Goal: Task Accomplishment & Management: Manage account settings

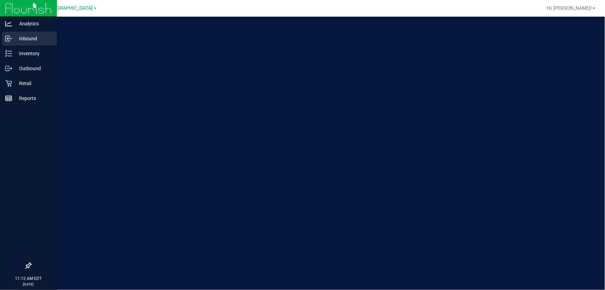
click at [17, 38] on p "Inbound" at bounding box center [33, 38] width 42 height 8
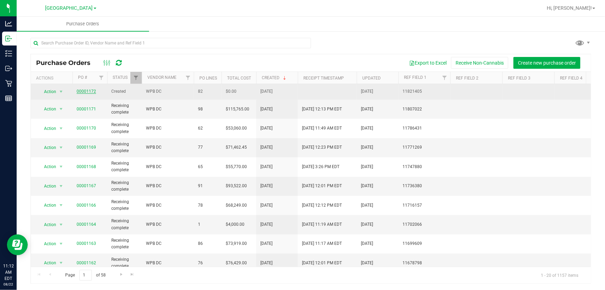
click at [90, 90] on link "00001172" at bounding box center [86, 91] width 19 height 5
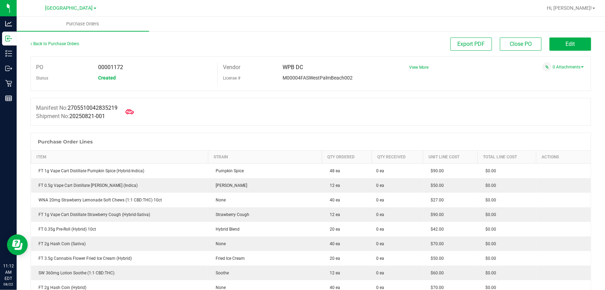
click at [566, 43] on span "Edit" at bounding box center [570, 44] width 9 height 7
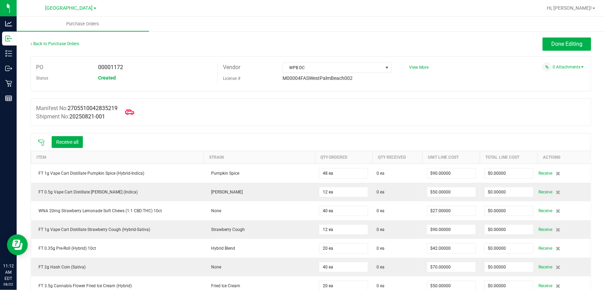
click at [133, 110] on icon at bounding box center [129, 111] width 9 height 9
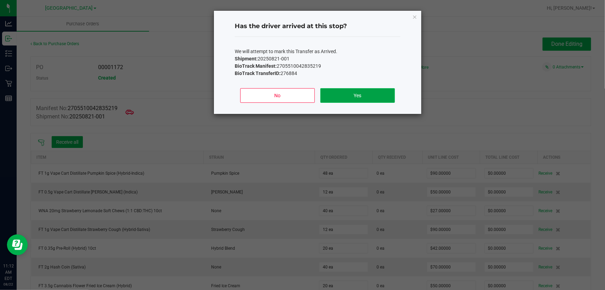
click at [349, 95] on button "Yes" at bounding box center [357, 95] width 75 height 15
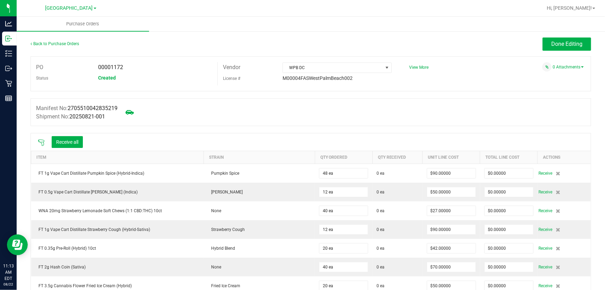
click at [41, 142] on icon at bounding box center [41, 142] width 7 height 7
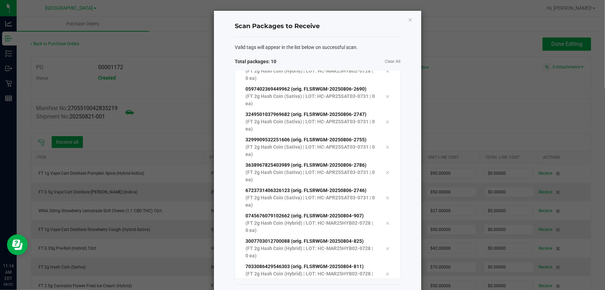
scroll to position [28, 0]
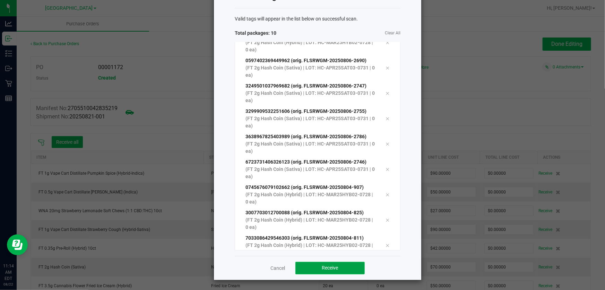
click at [348, 268] on button "Receive" at bounding box center [329, 267] width 69 height 12
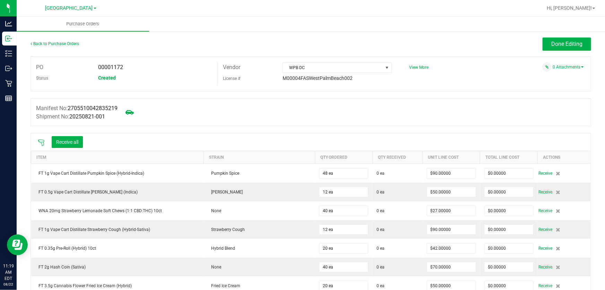
click at [41, 141] on icon at bounding box center [41, 142] width 7 height 7
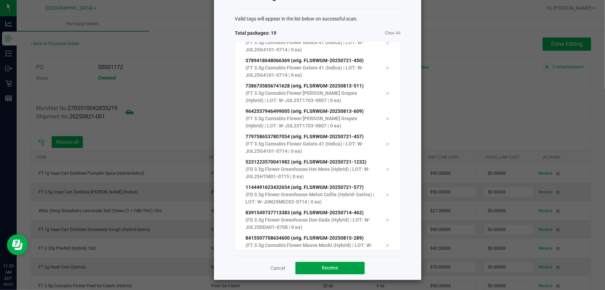
click at [335, 273] on button "Receive" at bounding box center [329, 267] width 69 height 12
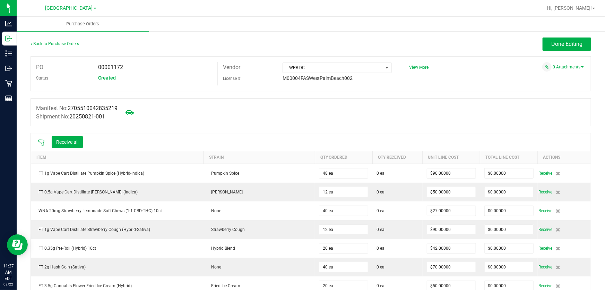
click at [43, 140] on icon at bounding box center [41, 142] width 7 height 7
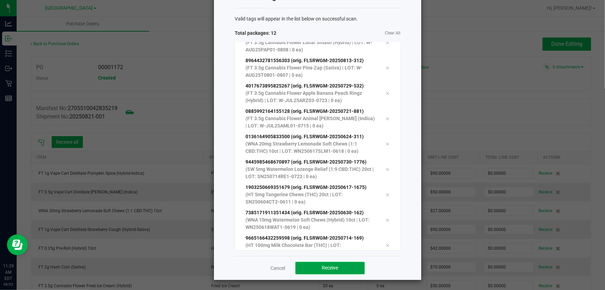
click at [353, 263] on button "Receive" at bounding box center [329, 267] width 69 height 12
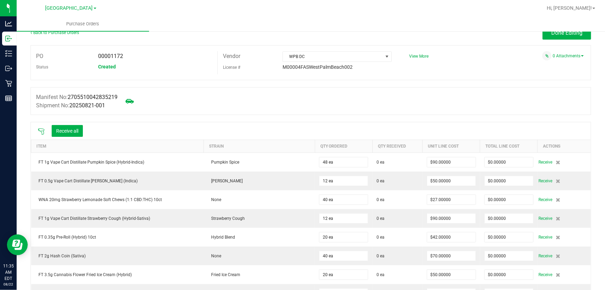
scroll to position [0, 0]
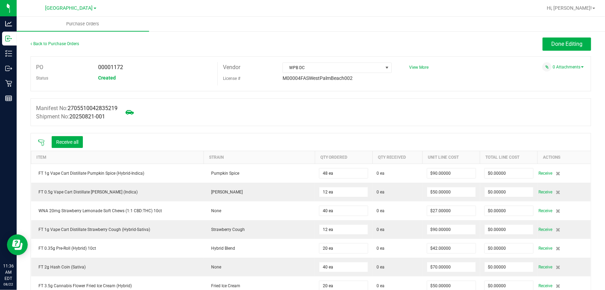
click at [38, 142] on icon at bounding box center [41, 142] width 7 height 7
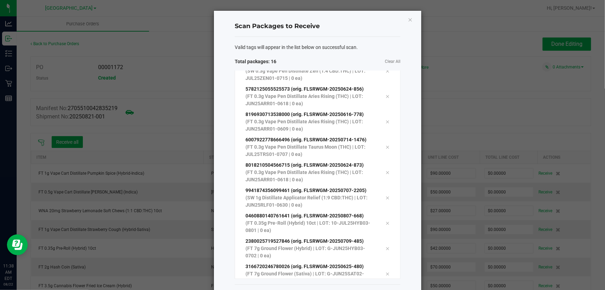
scroll to position [28, 0]
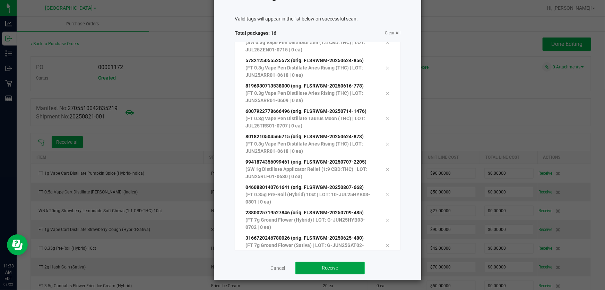
click at [321, 262] on button "Receive" at bounding box center [329, 267] width 69 height 12
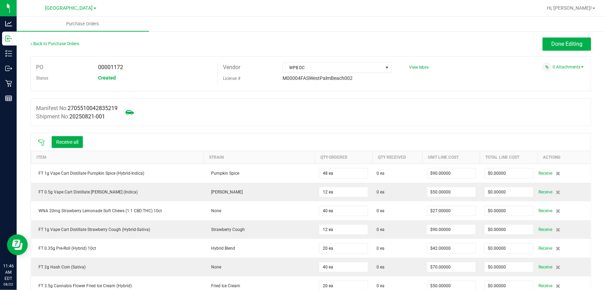
click at [38, 145] on icon at bounding box center [41, 142] width 7 height 7
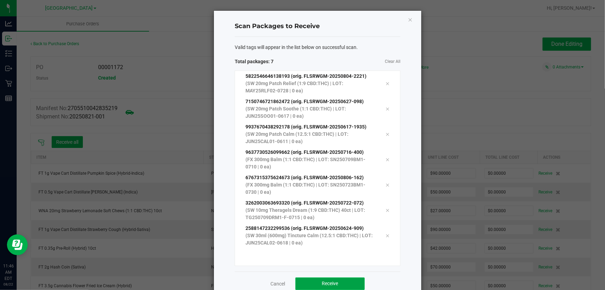
click at [349, 282] on button "Receive" at bounding box center [329, 283] width 69 height 12
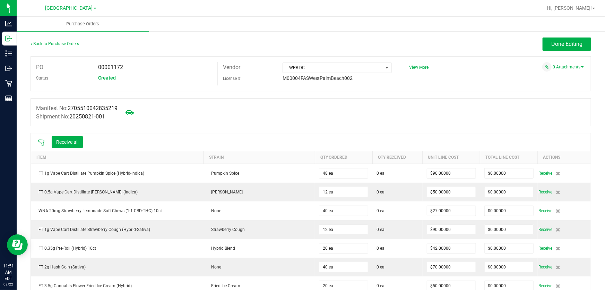
click at [40, 142] on icon at bounding box center [41, 142] width 7 height 7
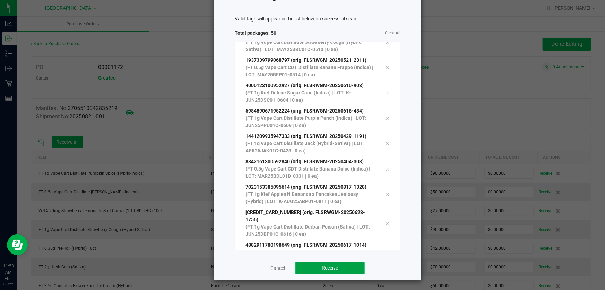
click at [318, 267] on button "Receive" at bounding box center [329, 267] width 69 height 12
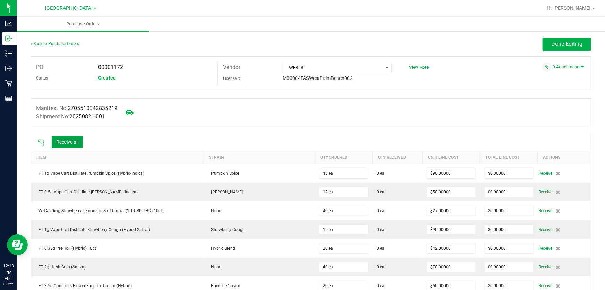
click at [74, 143] on button "Receive all" at bounding box center [67, 142] width 31 height 12
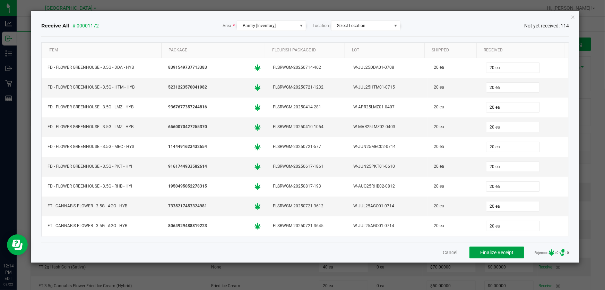
click at [505, 249] on span "Finalize Receipt" at bounding box center [496, 252] width 33 height 6
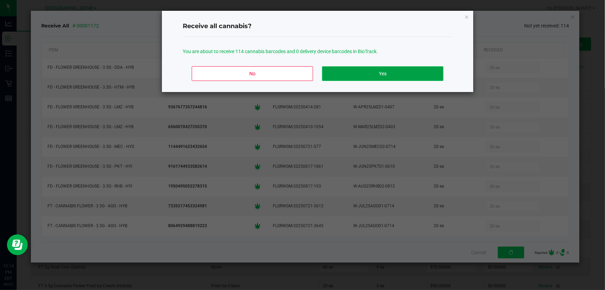
click at [420, 76] on button "Yes" at bounding box center [382, 73] width 121 height 15
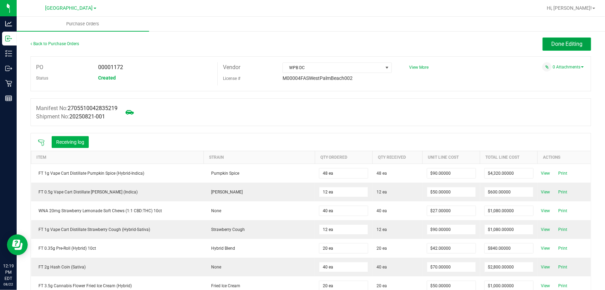
click at [550, 47] on button "Done Editing" at bounding box center [567, 43] width 49 height 13
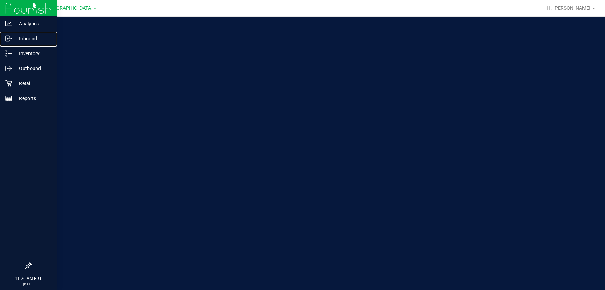
click at [37, 40] on p "Inbound" at bounding box center [33, 38] width 42 height 8
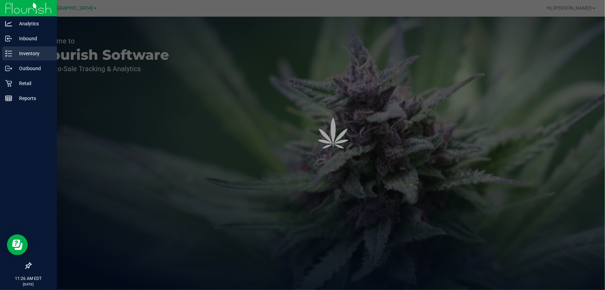
click at [38, 53] on p "Inventory" at bounding box center [33, 53] width 42 height 8
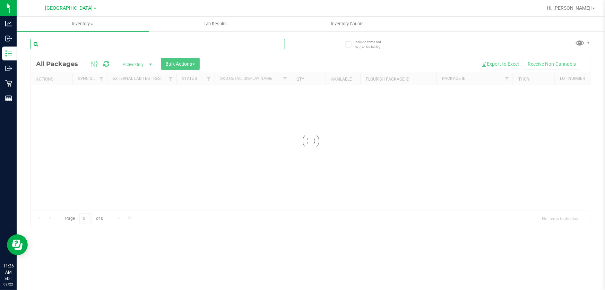
click at [87, 44] on input "text" at bounding box center [158, 44] width 255 height 10
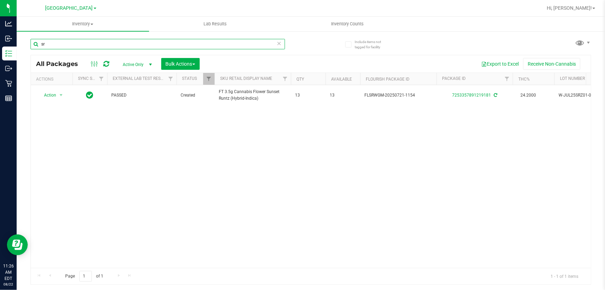
type input "s"
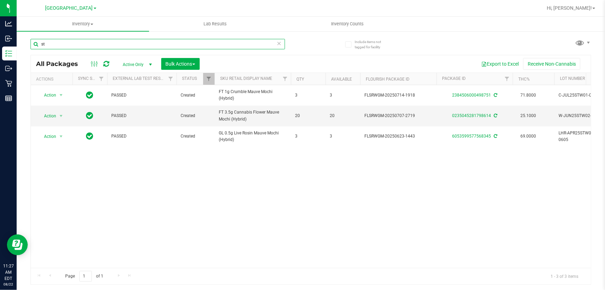
type input "s"
type input "t17"
click at [111, 46] on input "t17" at bounding box center [158, 44] width 255 height 10
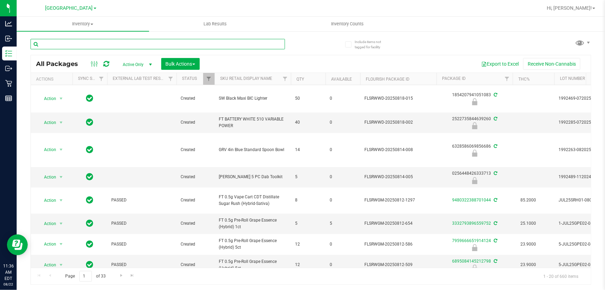
click at [144, 44] on input "text" at bounding box center [158, 44] width 255 height 10
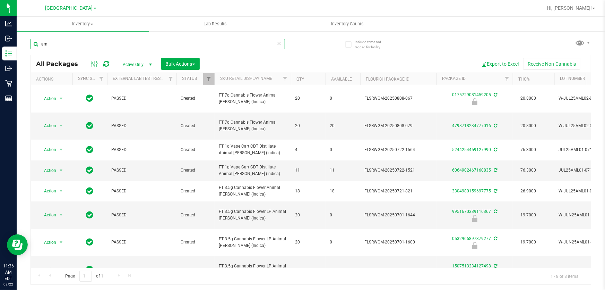
type input "a"
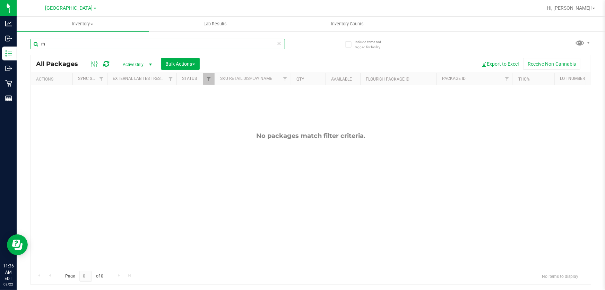
type input "r"
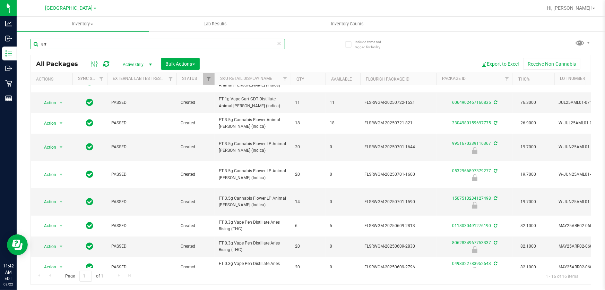
scroll to position [115, 0]
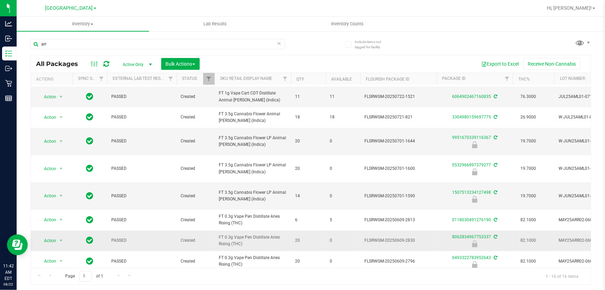
click at [272, 234] on span "FT 0.3g Vape Pen Distillate Aries Rising (THC)" at bounding box center [253, 240] width 68 height 13
click at [273, 234] on span "FT 0.3g Vape Pen Distillate Aries Rising (THC)" at bounding box center [253, 240] width 68 height 13
click at [276, 234] on span "FT 0.3g Vape Pen Distillate Aries Rising (THC)" at bounding box center [253, 240] width 68 height 13
click at [260, 234] on span "FT 0.3g Vape Pen Distillate Aries Rising (THC)" at bounding box center [253, 240] width 68 height 13
click at [261, 234] on span "FT 0.3g Vape Pen Distillate Aries Rising (THC)" at bounding box center [253, 240] width 68 height 13
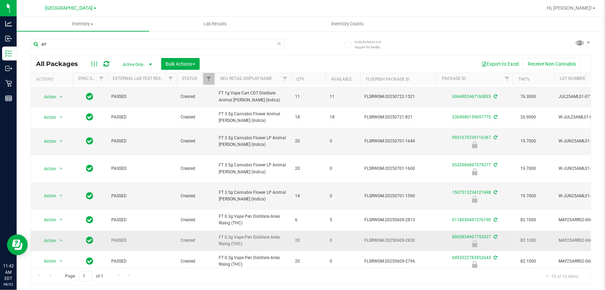
click at [262, 234] on span "FT 0.3g Vape Pen Distillate Aries Rising (THC)" at bounding box center [253, 240] width 68 height 13
click at [258, 234] on span "FT 0.3g Vape Pen Distillate Aries Rising (THC)" at bounding box center [253, 240] width 68 height 13
click at [260, 234] on span "FT 0.3g Vape Pen Distillate Aries Rising (THC)" at bounding box center [253, 240] width 68 height 13
click at [261, 234] on span "FT 0.3g Vape Pen Distillate Aries Rising (THC)" at bounding box center [253, 240] width 68 height 13
copy tr "FT 0.3g Vape Pen Distillate Aries Rising (THC)"
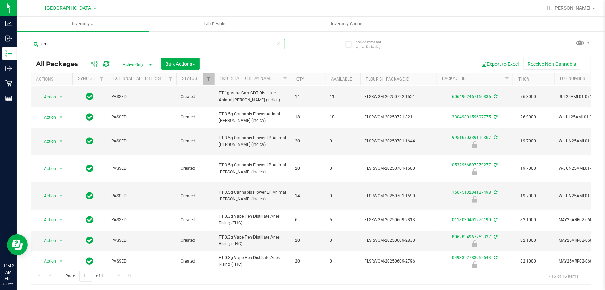
click at [166, 43] on input "arr" at bounding box center [158, 44] width 255 height 10
click at [163, 45] on input "arr" at bounding box center [158, 44] width 255 height 10
click at [163, 44] on input "arr" at bounding box center [158, 44] width 255 height 10
paste input "FT 0.3g Vape Pen Distillate Aries Rising (THC)"
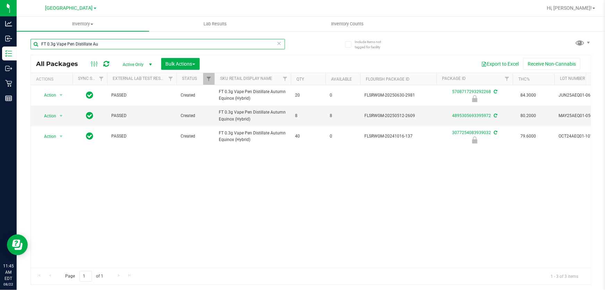
click at [158, 45] on input "FT 0.3g Vape Pen Distillate Au" at bounding box center [158, 44] width 255 height 10
click at [162, 43] on input "FT 0.3g Vape Pen Distillate Au" at bounding box center [158, 44] width 255 height 10
click at [165, 45] on input "FT 0.3g Vape Pen Distillate Au" at bounding box center [158, 44] width 255 height 10
click at [166, 46] on input "FT 0.3g Vape Pen Distillate Au" at bounding box center [158, 44] width 255 height 10
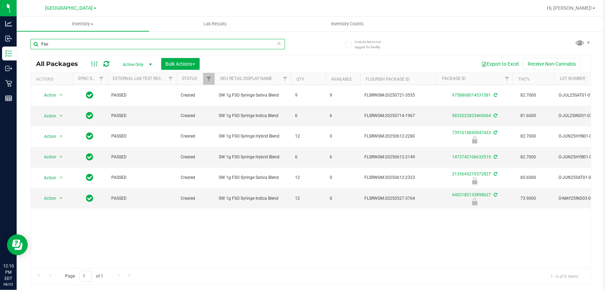
click at [167, 45] on input "Fso" at bounding box center [158, 44] width 255 height 10
type input "F"
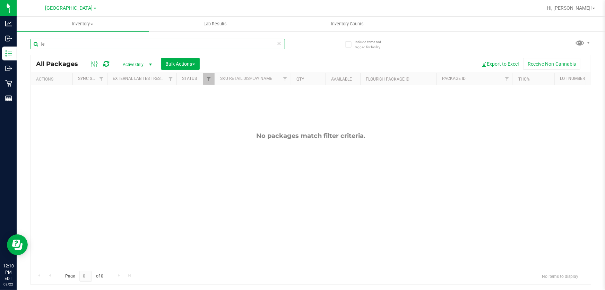
type input "jel"
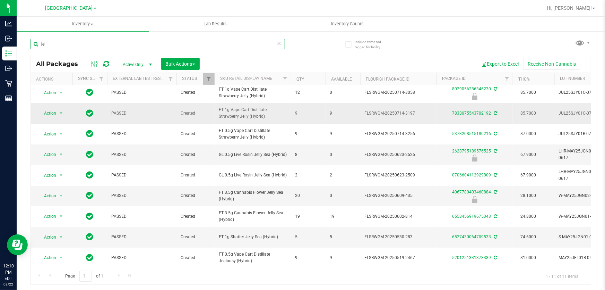
scroll to position [59, 0]
click at [164, 48] on input "jel" at bounding box center [158, 44] width 255 height 10
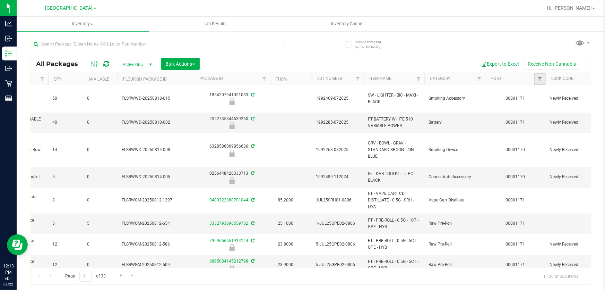
click at [542, 75] on link "Filter" at bounding box center [539, 79] width 11 height 12
type input "00001172"
click at [541, 106] on button "Filter" at bounding box center [545, 112] width 33 height 15
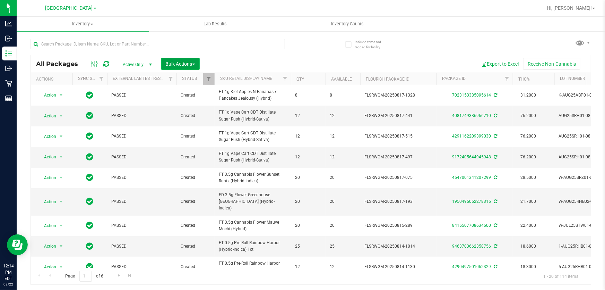
click at [190, 63] on span "Bulk Actions" at bounding box center [180, 64] width 29 height 6
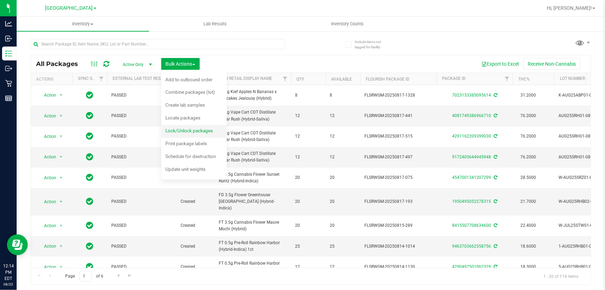
click at [206, 127] on div "Lock/Unlock packages" at bounding box center [193, 131] width 57 height 11
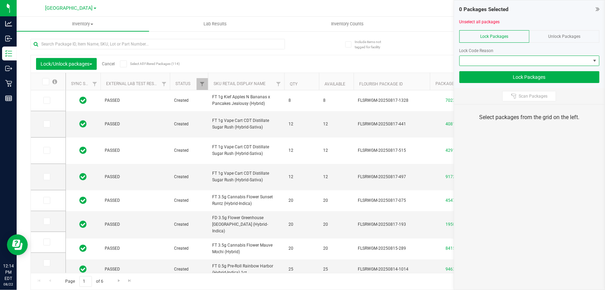
click at [533, 63] on span at bounding box center [525, 61] width 131 height 10
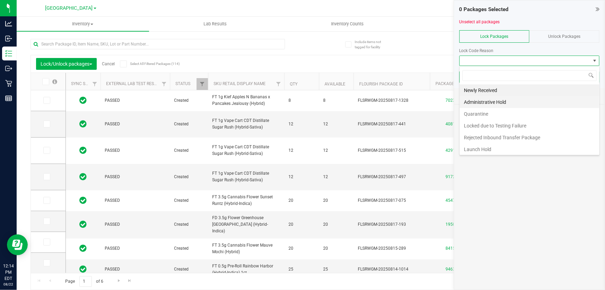
scroll to position [10, 140]
click at [527, 151] on li "Launch Hold" at bounding box center [530, 149] width 140 height 12
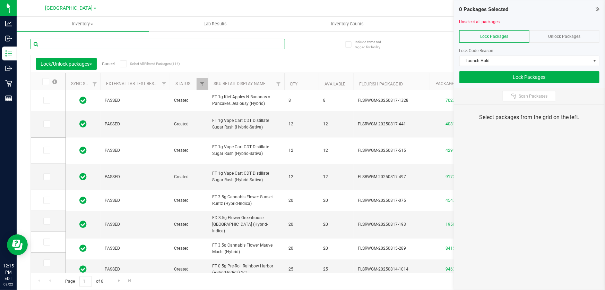
click at [262, 46] on input "text" at bounding box center [158, 44] width 255 height 10
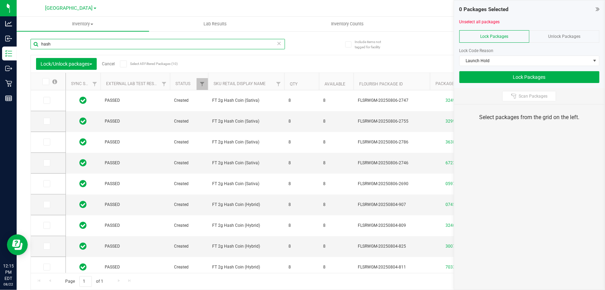
type input "hash"
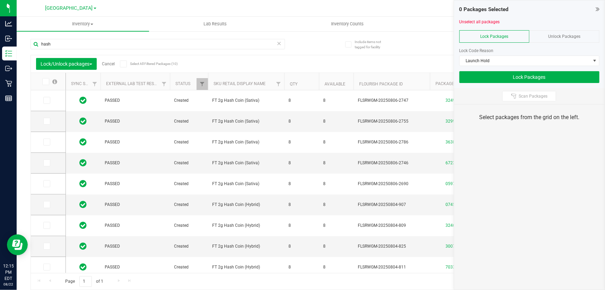
click at [47, 84] on span at bounding box center [45, 81] width 7 height 7
click at [0, 0] on input "checkbox" at bounding box center [0, 0] width 0 height 0
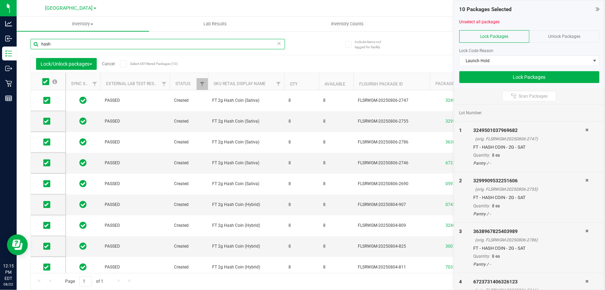
click at [83, 49] on input "hash" at bounding box center [158, 44] width 255 height 10
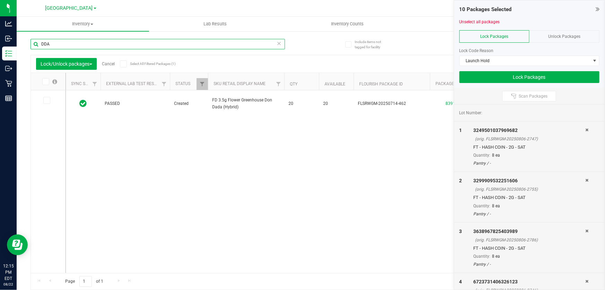
type input "DDA"
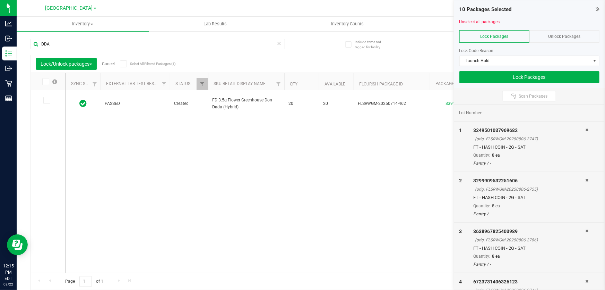
click at [55, 88] on th at bounding box center [48, 81] width 35 height 17
click at [47, 81] on icon at bounding box center [45, 81] width 5 height 0
click at [0, 0] on input "checkbox" at bounding box center [0, 0] width 0 height 0
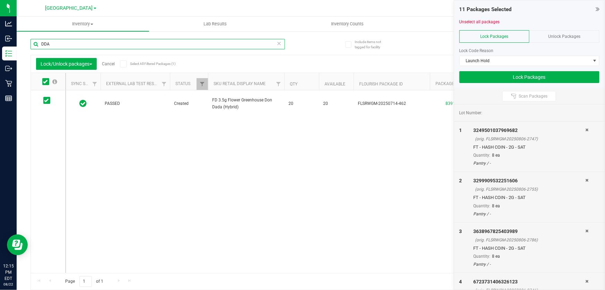
click at [63, 44] on input "DDA" at bounding box center [158, 44] width 255 height 10
type input "MEC"
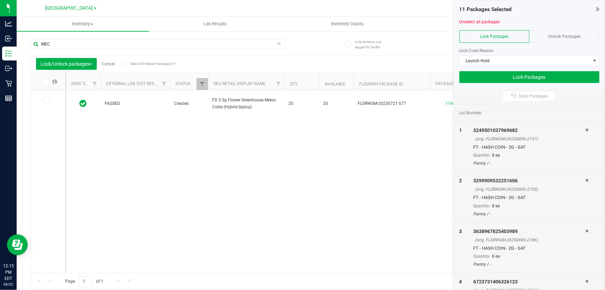
click at [43, 81] on icon at bounding box center [45, 81] width 5 height 0
click at [0, 0] on input "checkbox" at bounding box center [0, 0] width 0 height 0
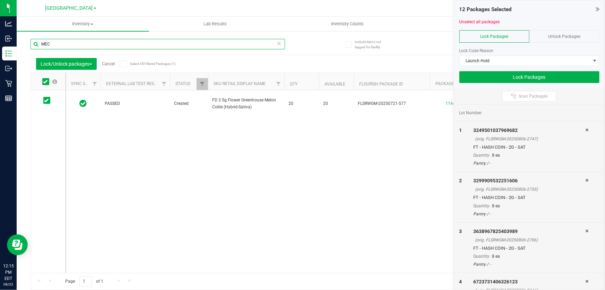
click at [61, 45] on input "MEC" at bounding box center [158, 44] width 255 height 10
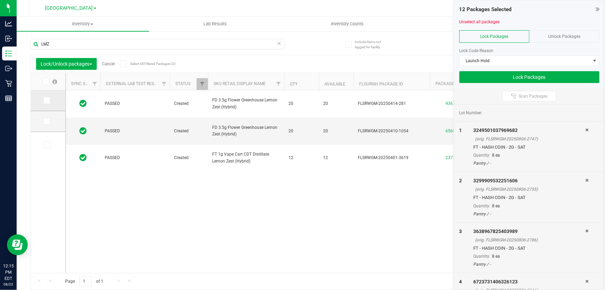
click at [50, 100] on span at bounding box center [46, 100] width 7 height 7
click at [0, 0] on input "checkbox" at bounding box center [0, 0] width 0 height 0
click at [47, 118] on span at bounding box center [46, 121] width 7 height 7
click at [0, 0] on input "checkbox" at bounding box center [0, 0] width 0 height 0
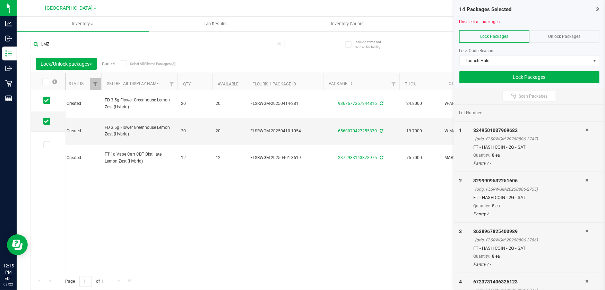
scroll to position [0, 107]
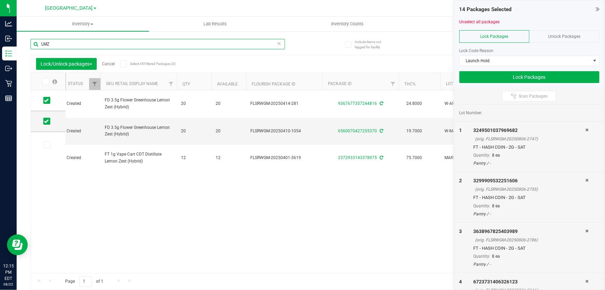
click at [61, 48] on input "LMZ" at bounding box center [158, 44] width 255 height 10
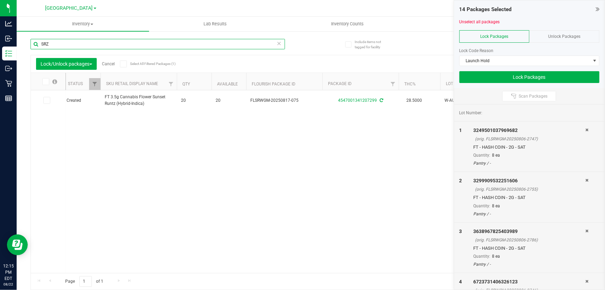
type input "SRZ"
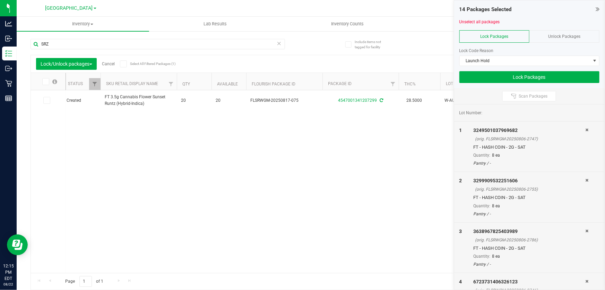
click at [44, 81] on icon at bounding box center [45, 81] width 5 height 0
click at [0, 0] on input "checkbox" at bounding box center [0, 0] width 0 height 0
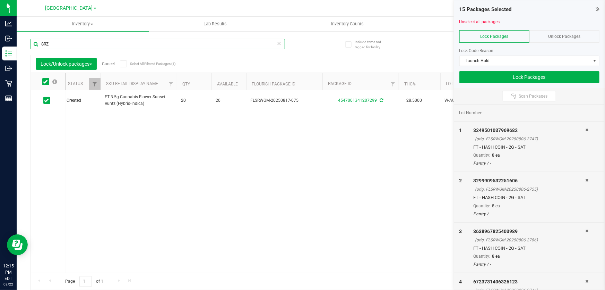
click at [59, 43] on input "SRZ" at bounding box center [158, 44] width 255 height 10
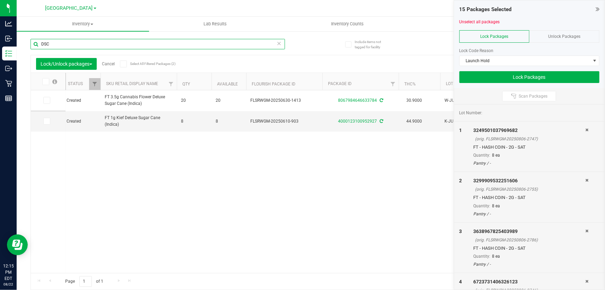
type input "DSC"
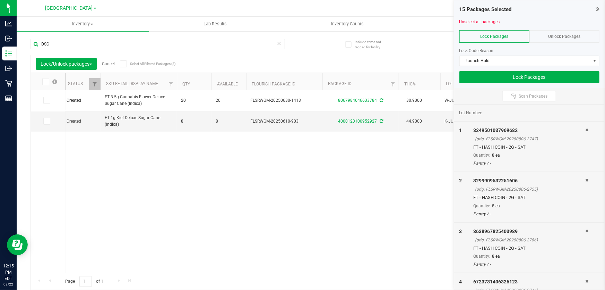
click at [46, 81] on icon at bounding box center [45, 81] width 5 height 0
click at [0, 0] on input "checkbox" at bounding box center [0, 0] width 0 height 0
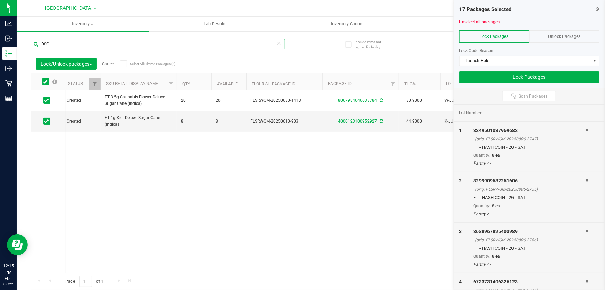
click at [59, 46] on input "DSC" at bounding box center [158, 44] width 255 height 10
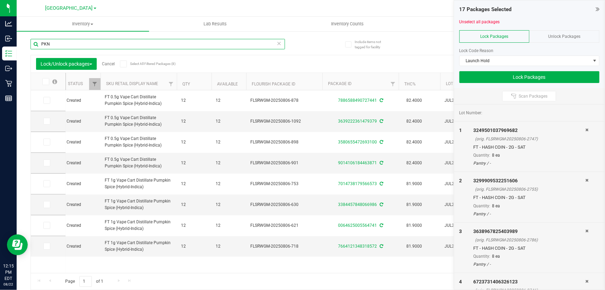
type input "PKN"
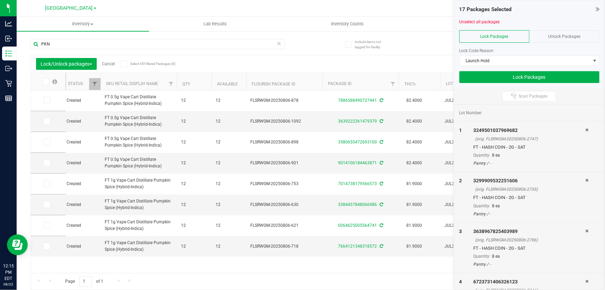
click at [45, 78] on span at bounding box center [45, 81] width 7 height 7
click at [0, 0] on input "checkbox" at bounding box center [0, 0] width 0 height 0
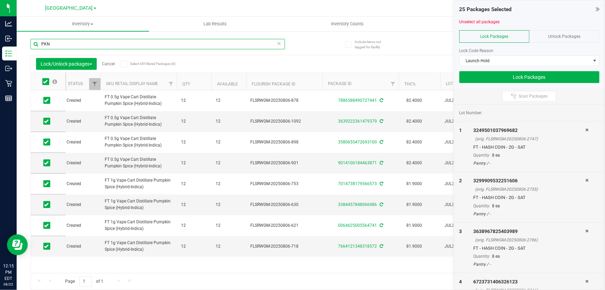
click at [81, 47] on input "PKN" at bounding box center [158, 44] width 255 height 10
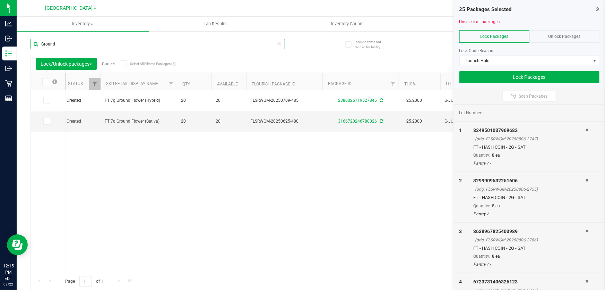
type input "Ground"
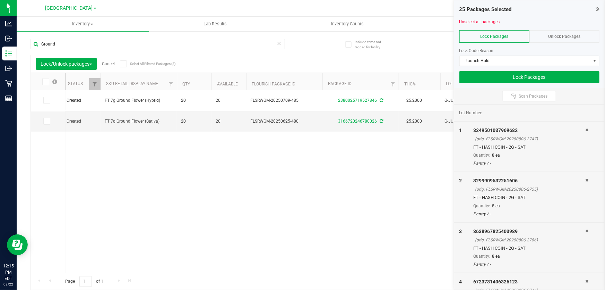
click at [40, 84] on label at bounding box center [49, 81] width 27 height 7
click at [0, 0] on input "checkbox" at bounding box center [0, 0] width 0 height 0
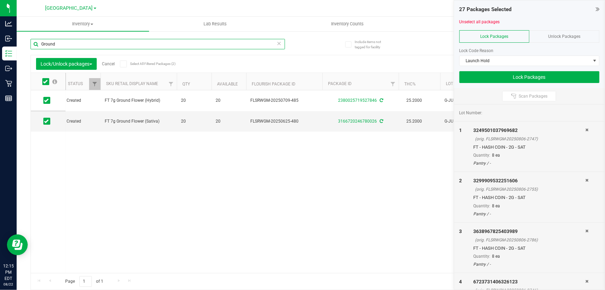
click at [66, 45] on input "Ground" at bounding box center [158, 44] width 255 height 10
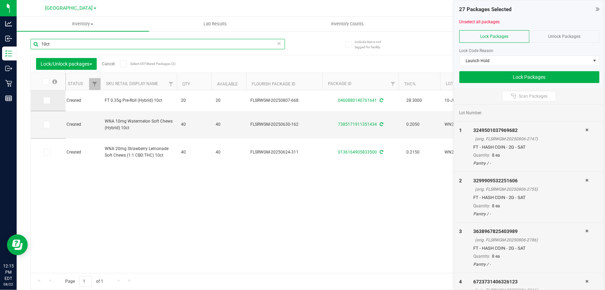
type input "10ct"
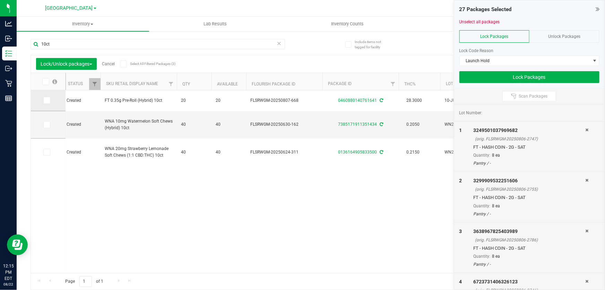
click at [46, 97] on span at bounding box center [46, 100] width 7 height 7
click at [0, 0] on input "checkbox" at bounding box center [0, 0] width 0 height 0
click at [62, 49] on div "10ct" at bounding box center [158, 47] width 255 height 16
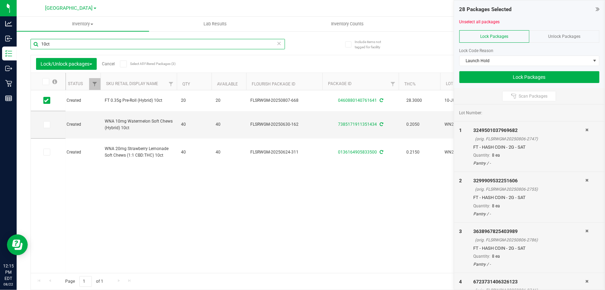
click at [62, 49] on input "10ct" at bounding box center [158, 44] width 255 height 10
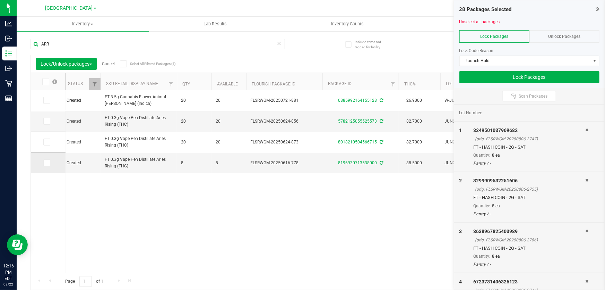
click at [49, 161] on span at bounding box center [46, 162] width 7 height 7
click at [0, 0] on input "checkbox" at bounding box center [0, 0] width 0 height 0
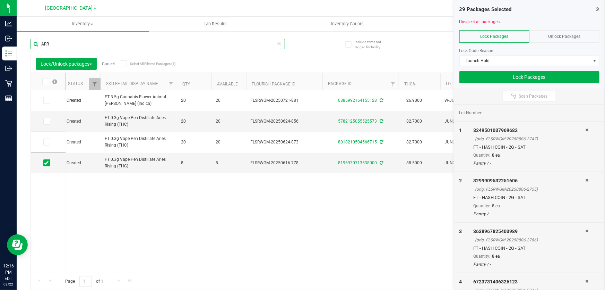
click at [62, 45] on input "ARR" at bounding box center [158, 44] width 255 height 10
type input "A"
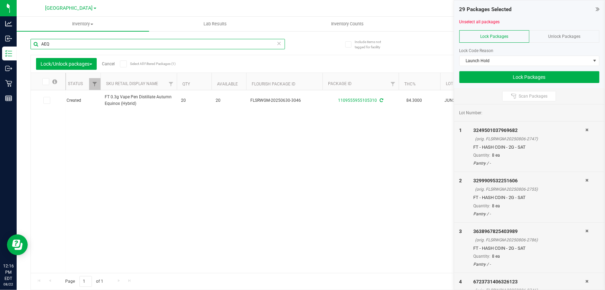
type input "AEQ"
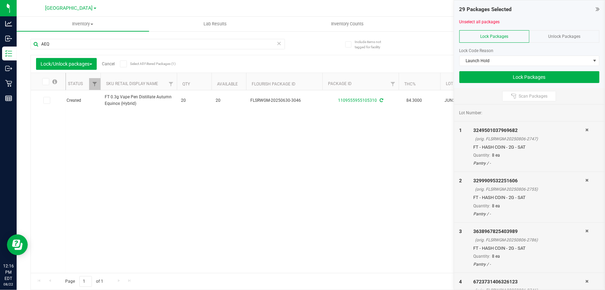
click at [46, 81] on icon at bounding box center [45, 81] width 5 height 0
click at [0, 0] on input "checkbox" at bounding box center [0, 0] width 0 height 0
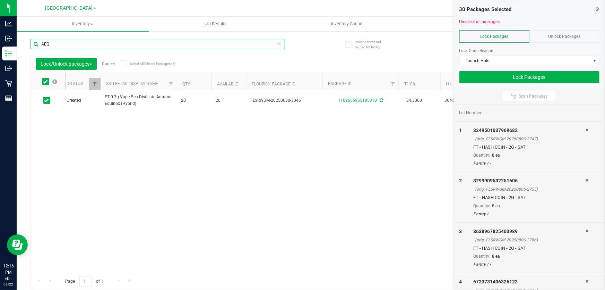
click at [58, 45] on input "AEQ" at bounding box center [158, 44] width 255 height 10
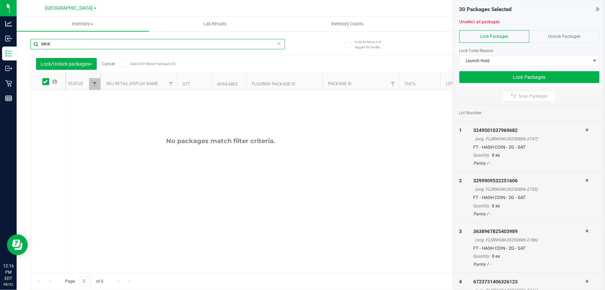
click at [58, 43] on input "MHK" at bounding box center [158, 44] width 255 height 10
type input "M"
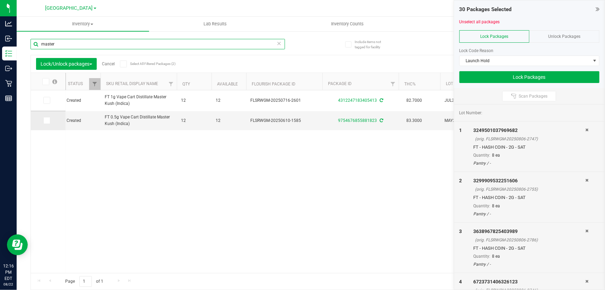
type input "master"
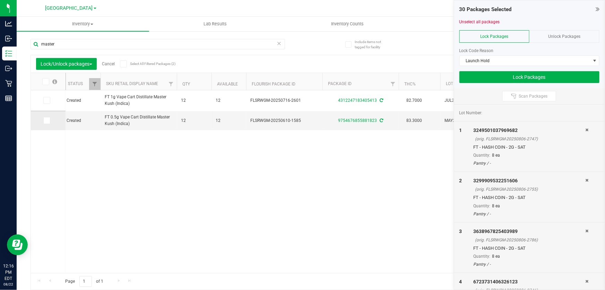
click at [45, 120] on icon at bounding box center [46, 120] width 5 height 0
click at [0, 0] on input "checkbox" at bounding box center [0, 0] width 0 height 0
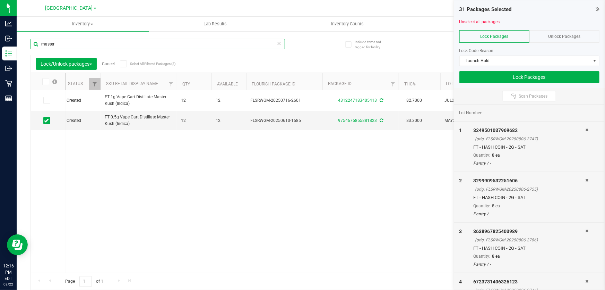
click at [54, 45] on input "master" at bounding box center [158, 44] width 255 height 10
type input "ppu"
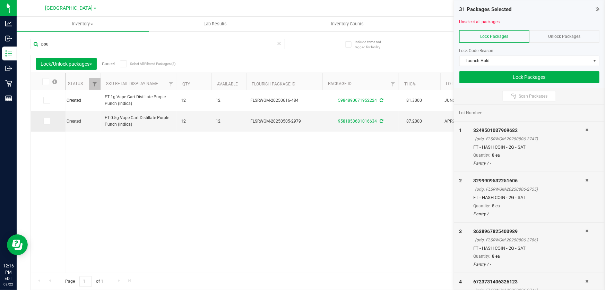
click at [49, 120] on span at bounding box center [46, 121] width 7 height 7
click at [0, 0] on input "checkbox" at bounding box center [0, 0] width 0 height 0
click at [477, 74] on button "Lock Packages" at bounding box center [529, 77] width 140 height 12
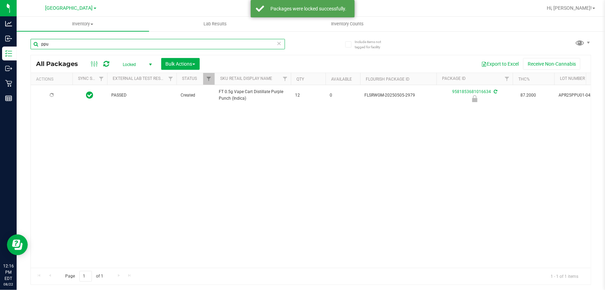
click at [81, 44] on input "ppu" at bounding box center [158, 44] width 255 height 10
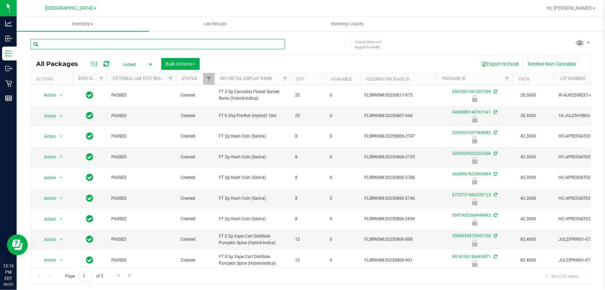
click at [98, 45] on input "text" at bounding box center [158, 44] width 255 height 10
click at [183, 63] on span "Bulk Actions" at bounding box center [180, 64] width 29 height 6
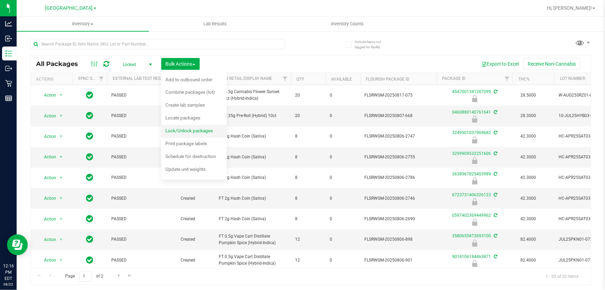
click at [208, 135] on div "Lock/Unlock packages" at bounding box center [193, 131] width 57 height 11
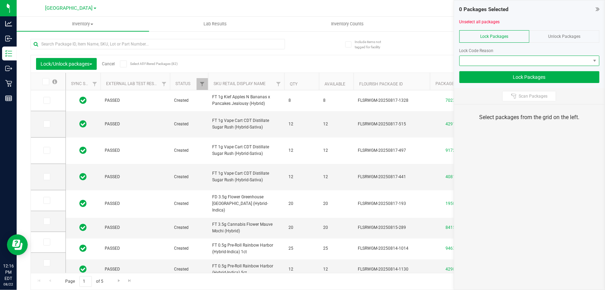
click at [560, 59] on span at bounding box center [525, 61] width 131 height 10
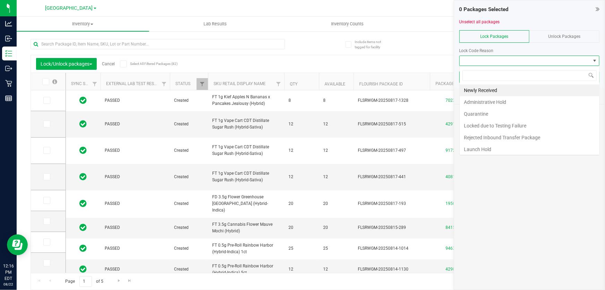
scroll to position [10, 140]
click at [511, 86] on li "Newly Received" at bounding box center [530, 90] width 140 height 12
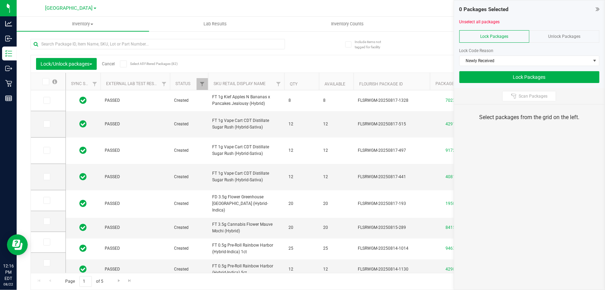
click at [48, 85] on span at bounding box center [45, 81] width 7 height 7
click at [0, 0] on input "checkbox" at bounding box center [0, 0] width 0 height 0
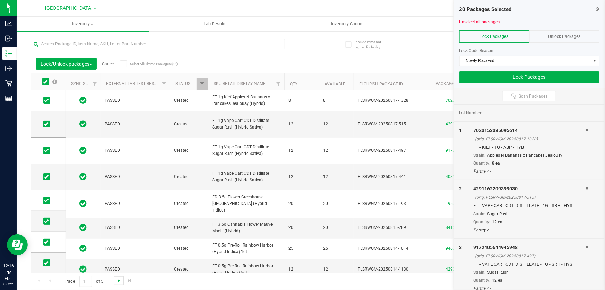
click at [117, 279] on span "Go to the next page" at bounding box center [119, 280] width 6 height 6
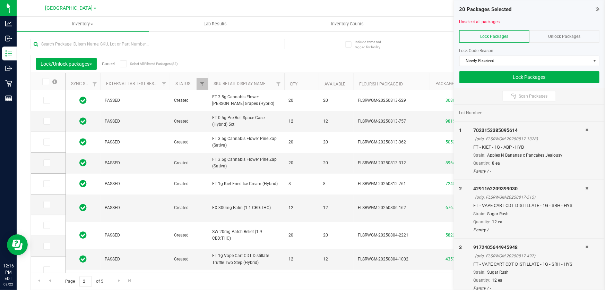
click at [43, 81] on icon at bounding box center [45, 81] width 5 height 0
click at [0, 0] on input "checkbox" at bounding box center [0, 0] width 0 height 0
click at [119, 276] on link "Go to the next page" at bounding box center [119, 280] width 10 height 9
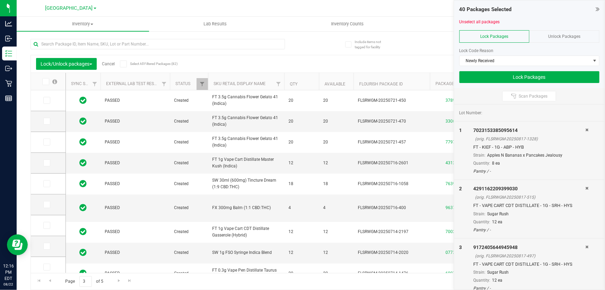
click at [46, 81] on icon at bounding box center [45, 81] width 5 height 0
click at [0, 0] on input "checkbox" at bounding box center [0, 0] width 0 height 0
click at [115, 276] on link "Go to the next page" at bounding box center [119, 280] width 10 height 9
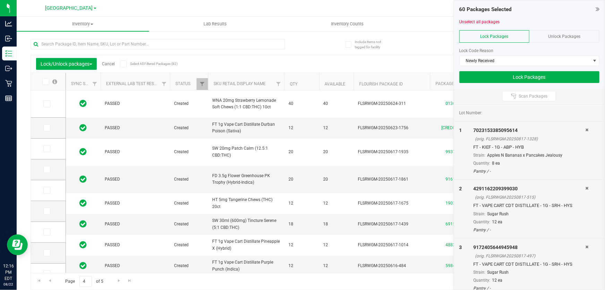
click at [47, 81] on icon at bounding box center [45, 81] width 5 height 0
click at [0, 0] on input "checkbox" at bounding box center [0, 0] width 0 height 0
click at [116, 277] on span "Go to the next page" at bounding box center [119, 280] width 6 height 6
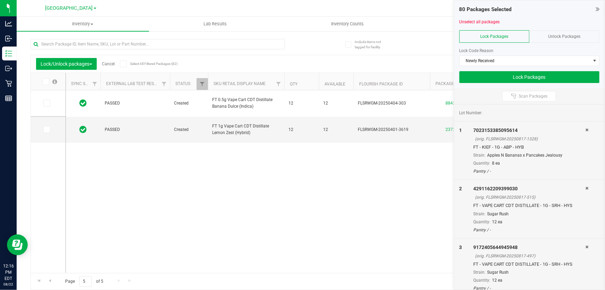
click at [46, 81] on icon at bounding box center [45, 81] width 5 height 0
click at [0, 0] on input "checkbox" at bounding box center [0, 0] width 0 height 0
click at [493, 76] on button "Lock Packages" at bounding box center [529, 77] width 140 height 12
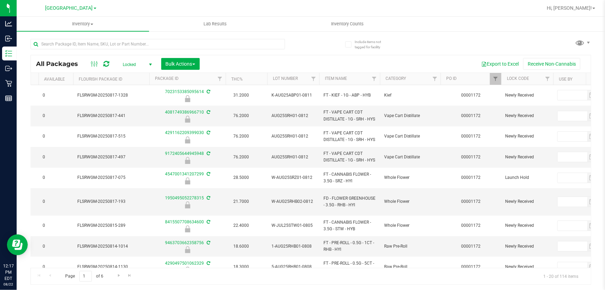
scroll to position [0, 314]
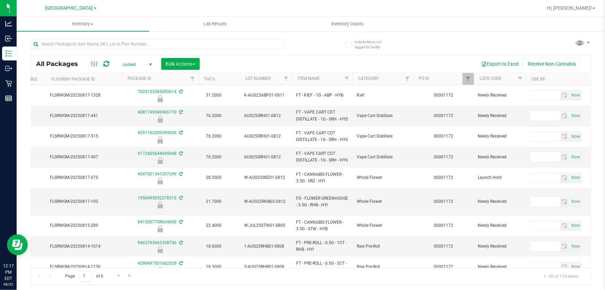
click at [510, 80] on th "Lock Code" at bounding box center [500, 79] width 52 height 12
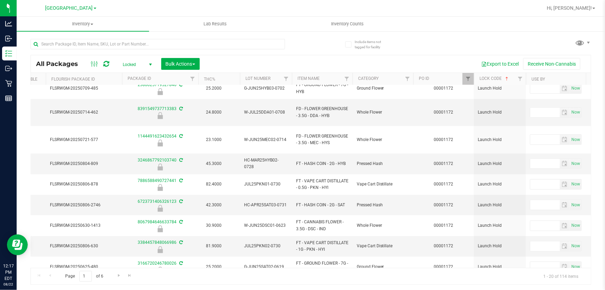
scroll to position [232, 314]
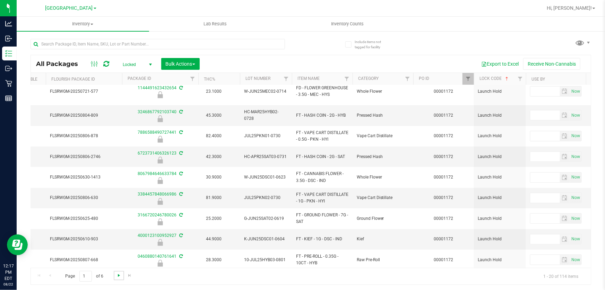
click at [121, 274] on span "Go to the next page" at bounding box center [119, 275] width 6 height 6
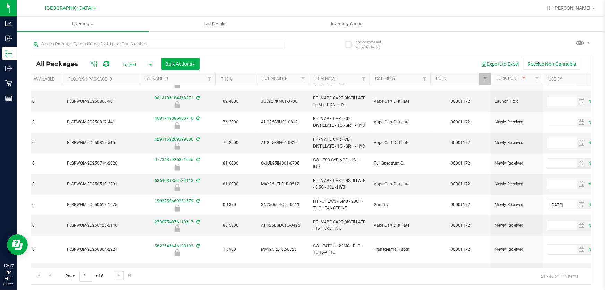
scroll to position [221, 297]
click at [170, 61] on span "Bulk Actions" at bounding box center [180, 64] width 29 height 6
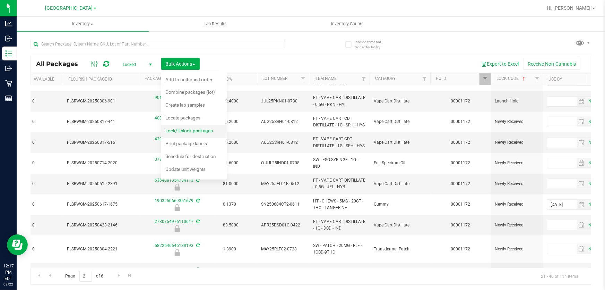
click at [180, 130] on span "Lock/Unlock packages" at bounding box center [189, 131] width 48 height 6
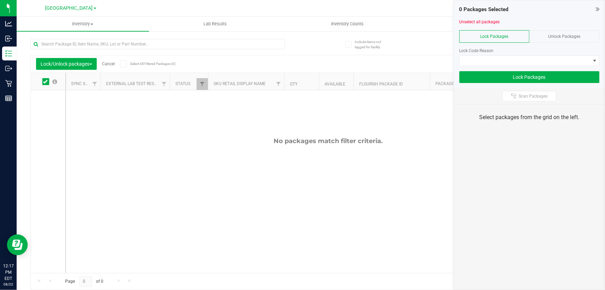
click at [568, 31] on div "Unlock Packages" at bounding box center [564, 36] width 70 height 12
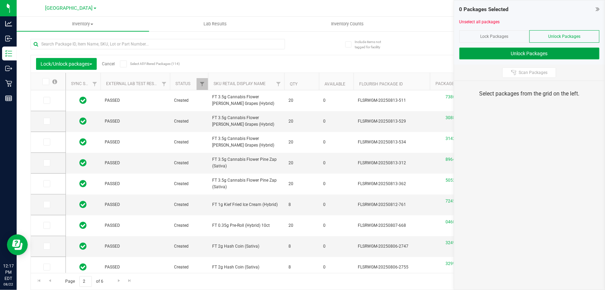
click at [534, 54] on button "Unlock Packages" at bounding box center [529, 54] width 140 height 12
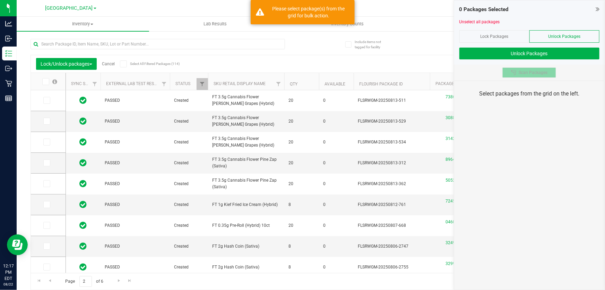
click at [532, 72] on span "Scan Packages" at bounding box center [533, 73] width 29 height 6
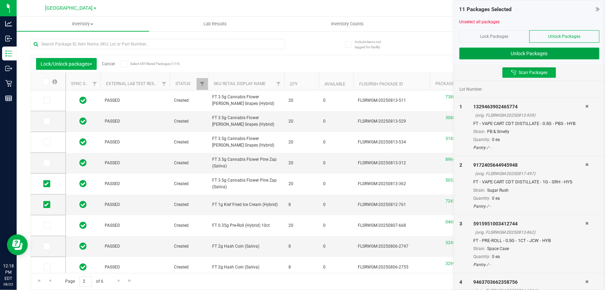
click at [548, 50] on button "Unlock Packages" at bounding box center [529, 54] width 140 height 12
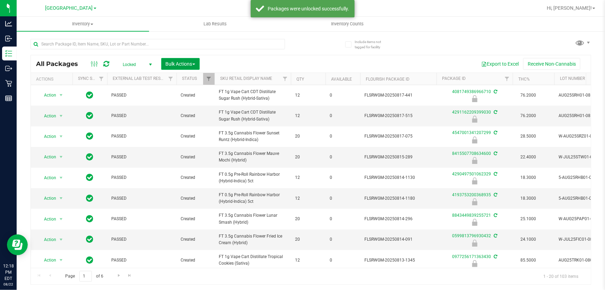
click at [183, 62] on span "Bulk Actions" at bounding box center [180, 64] width 29 height 6
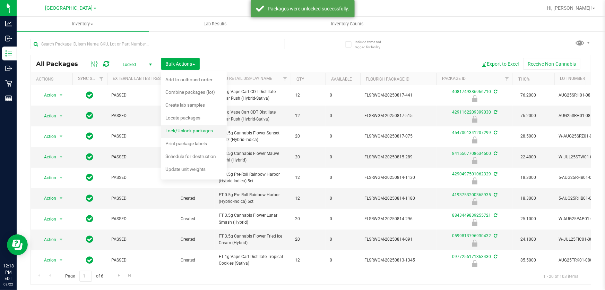
click at [201, 127] on div "Lock/Unlock packages" at bounding box center [193, 131] width 57 height 11
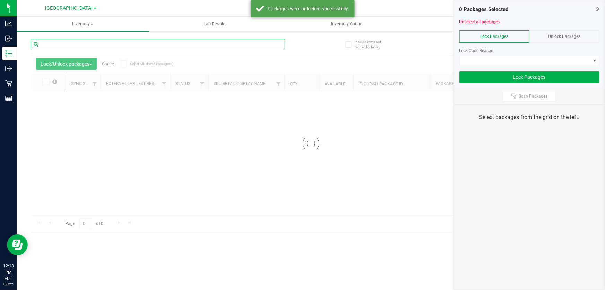
click at [101, 46] on input "text" at bounding box center [158, 44] width 255 height 10
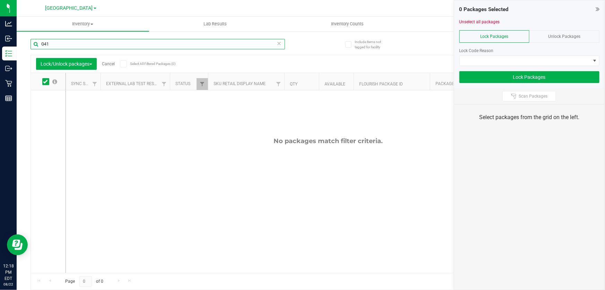
type input "G41"
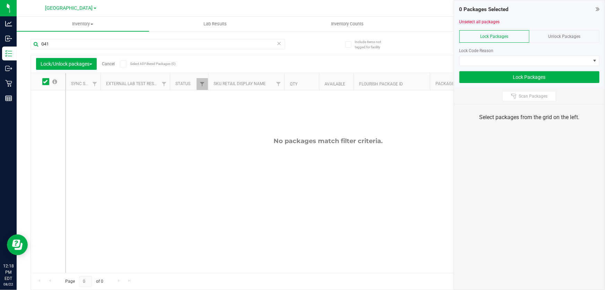
click at [551, 30] on div "Unlock Packages" at bounding box center [564, 36] width 70 height 12
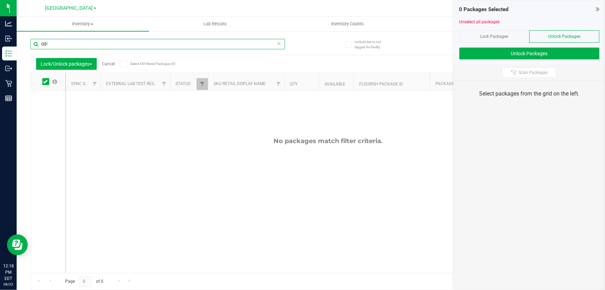
click at [73, 40] on input "G$!" at bounding box center [158, 44] width 255 height 10
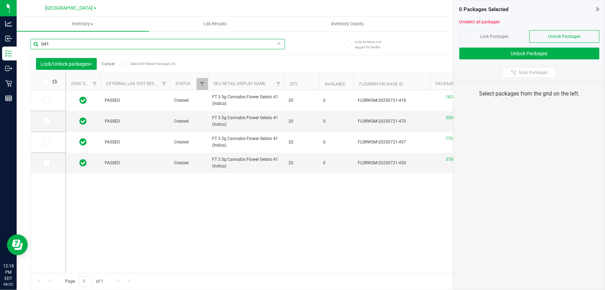
type input "G41"
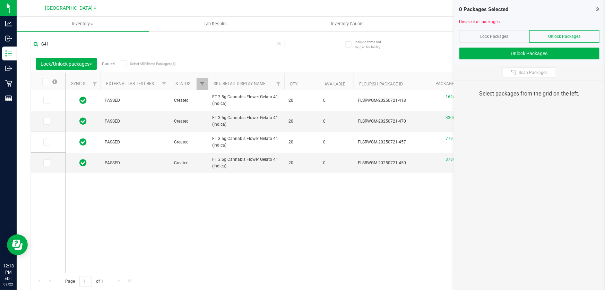
click at [46, 81] on icon at bounding box center [45, 81] width 5 height 0
click at [0, 0] on input "checkbox" at bounding box center [0, 0] width 0 height 0
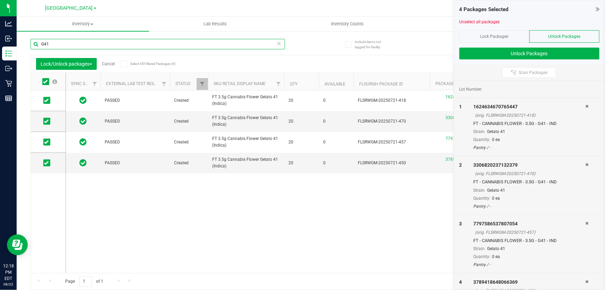
click at [61, 44] on input "G41" at bounding box center [158, 44] width 255 height 10
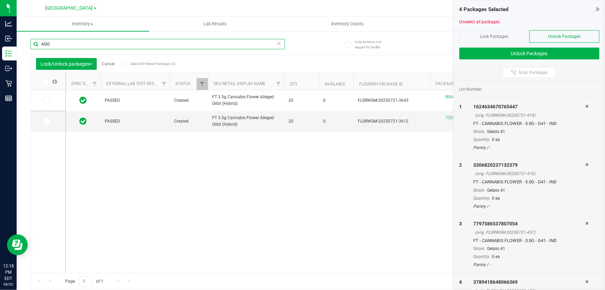
type input "AGO"
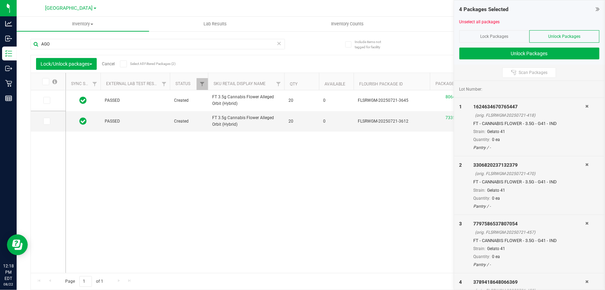
click at [47, 84] on span at bounding box center [45, 81] width 7 height 7
click at [0, 0] on input "checkbox" at bounding box center [0, 0] width 0 height 0
click at [528, 54] on button "Unlock Packages" at bounding box center [529, 54] width 140 height 12
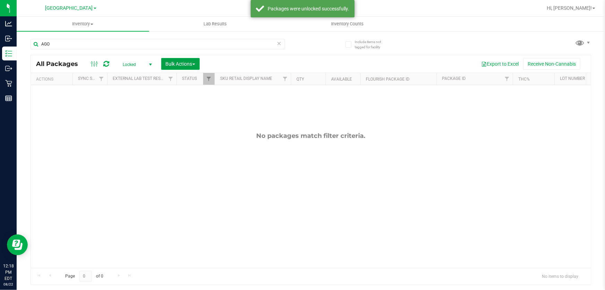
click at [190, 62] on span "Bulk Actions" at bounding box center [180, 64] width 29 height 6
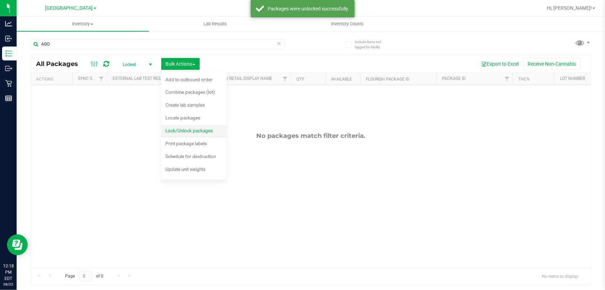
click at [194, 129] on span "Lock/Unlock packages" at bounding box center [189, 131] width 48 height 6
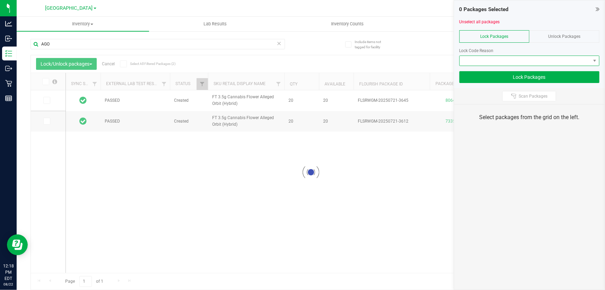
click at [535, 59] on span at bounding box center [525, 61] width 131 height 10
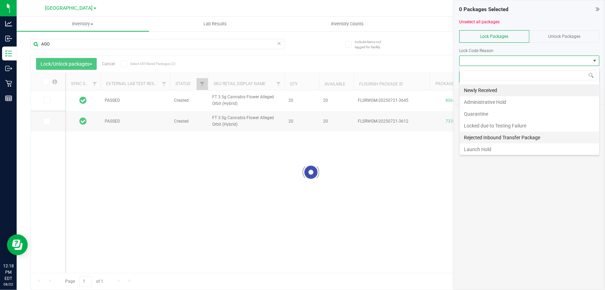
scroll to position [10, 140]
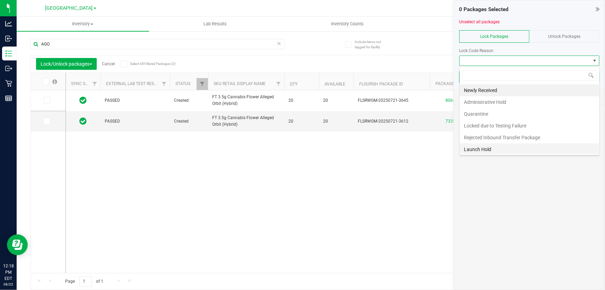
click at [504, 148] on li "Launch Hold" at bounding box center [530, 149] width 140 height 12
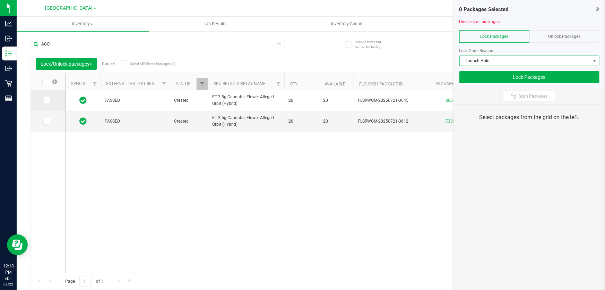
click at [49, 100] on span at bounding box center [46, 100] width 7 height 7
click at [0, 0] on input "checkbox" at bounding box center [0, 0] width 0 height 0
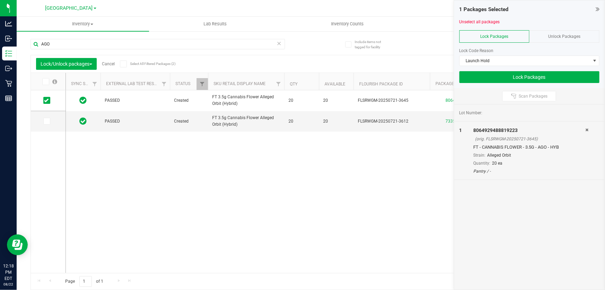
click at [48, 81] on span at bounding box center [45, 81] width 7 height 7
click at [0, 0] on input "checkbox" at bounding box center [0, 0] width 0 height 0
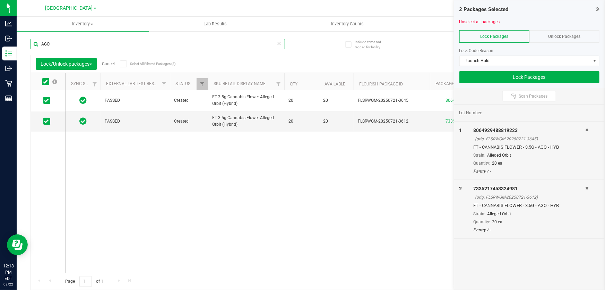
click at [61, 46] on input "AGO" at bounding box center [158, 44] width 255 height 10
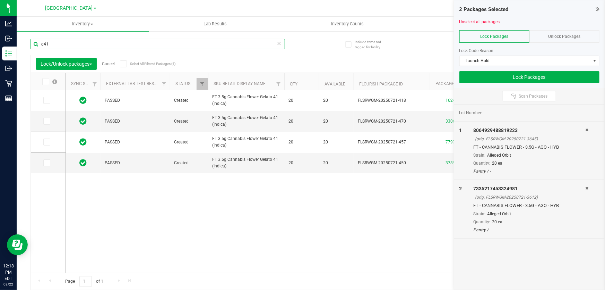
type input "g41"
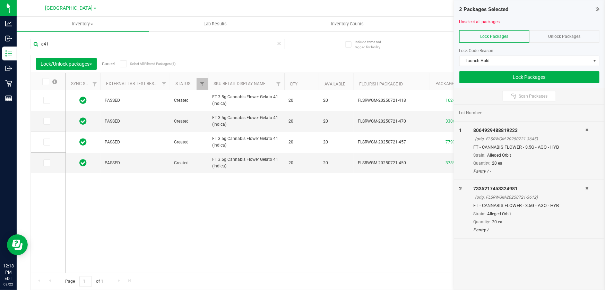
click at [45, 81] on icon at bounding box center [45, 81] width 5 height 0
click at [0, 0] on input "checkbox" at bounding box center [0, 0] width 0 height 0
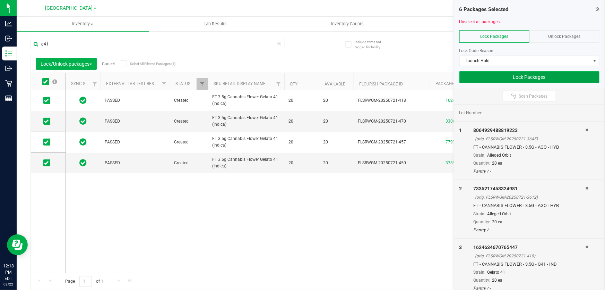
click at [492, 78] on button "Lock Packages" at bounding box center [529, 77] width 140 height 12
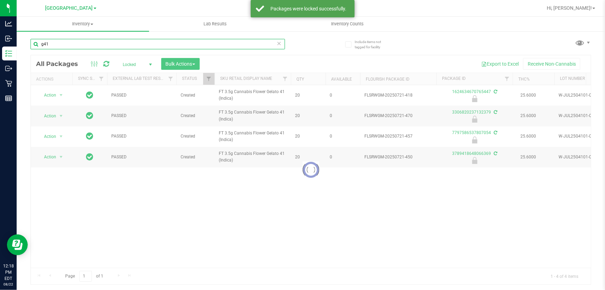
click at [147, 41] on input "g41" at bounding box center [158, 44] width 255 height 10
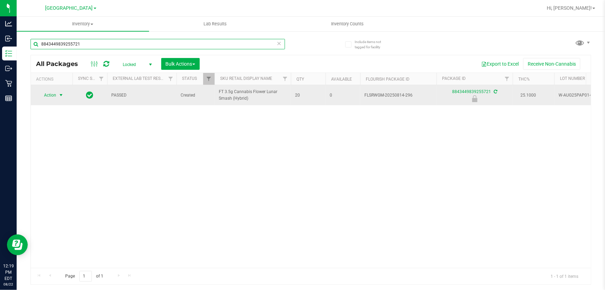
type input "8843449839255721"
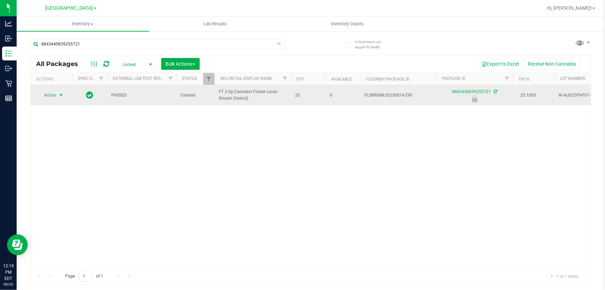
click at [51, 94] on span "Action" at bounding box center [47, 95] width 19 height 10
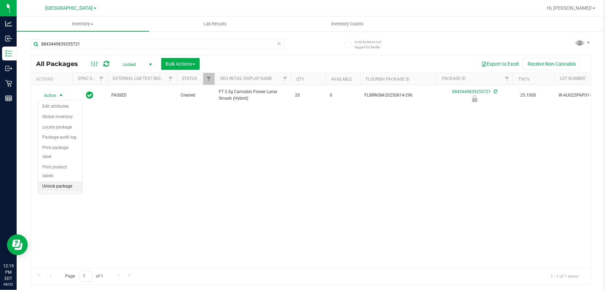
click at [59, 181] on li "Unlock package" at bounding box center [60, 186] width 44 height 10
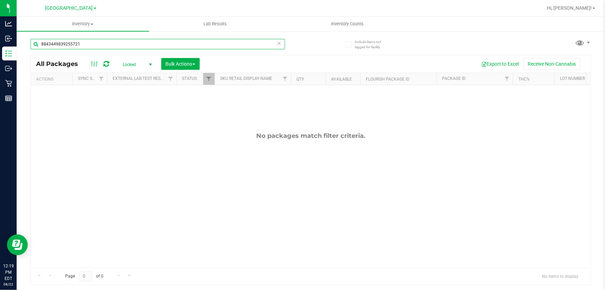
click at [243, 49] on input "8843449839255721" at bounding box center [158, 44] width 255 height 10
type input "5052910139432729"
